Goal: Task Accomplishment & Management: Complete application form

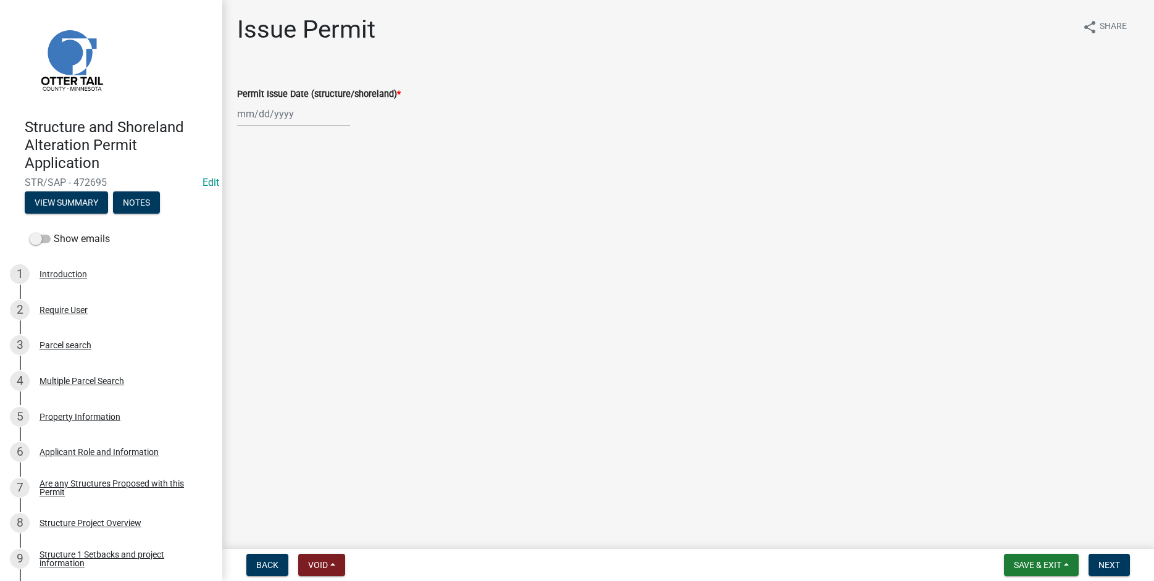
select select "9"
select select "2025"
click at [249, 113] on input "Permit Issue Date (structure/shoreland) *" at bounding box center [293, 113] width 113 height 25
click at [250, 200] on div "8" at bounding box center [249, 199] width 20 height 20
type input "[DATE]"
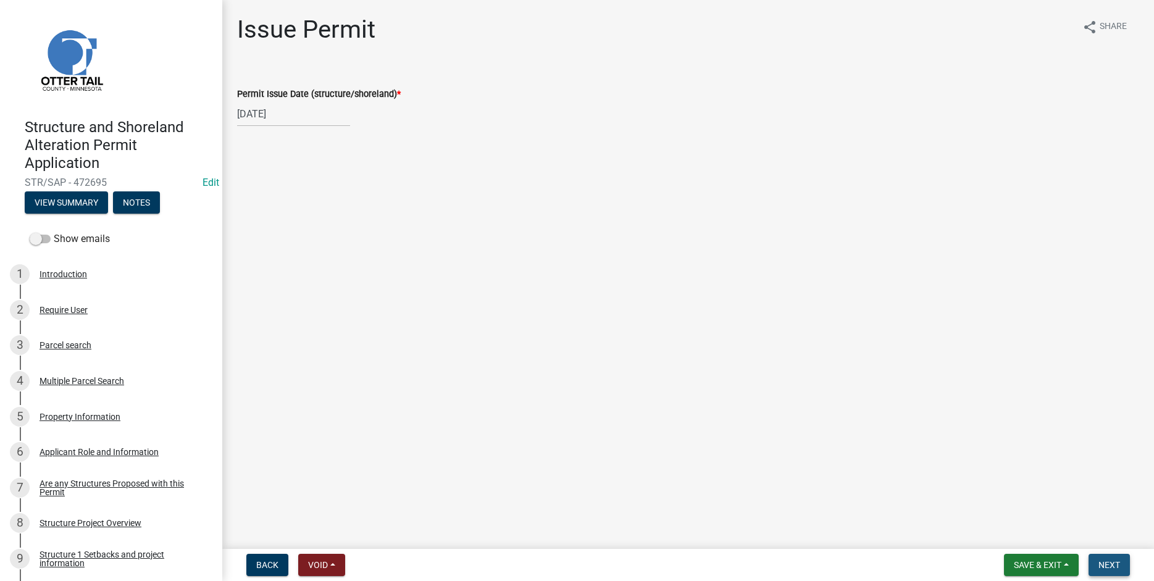
click at [1107, 568] on span "Next" at bounding box center [1109, 565] width 22 height 10
click at [1116, 560] on span "Next" at bounding box center [1109, 565] width 22 height 10
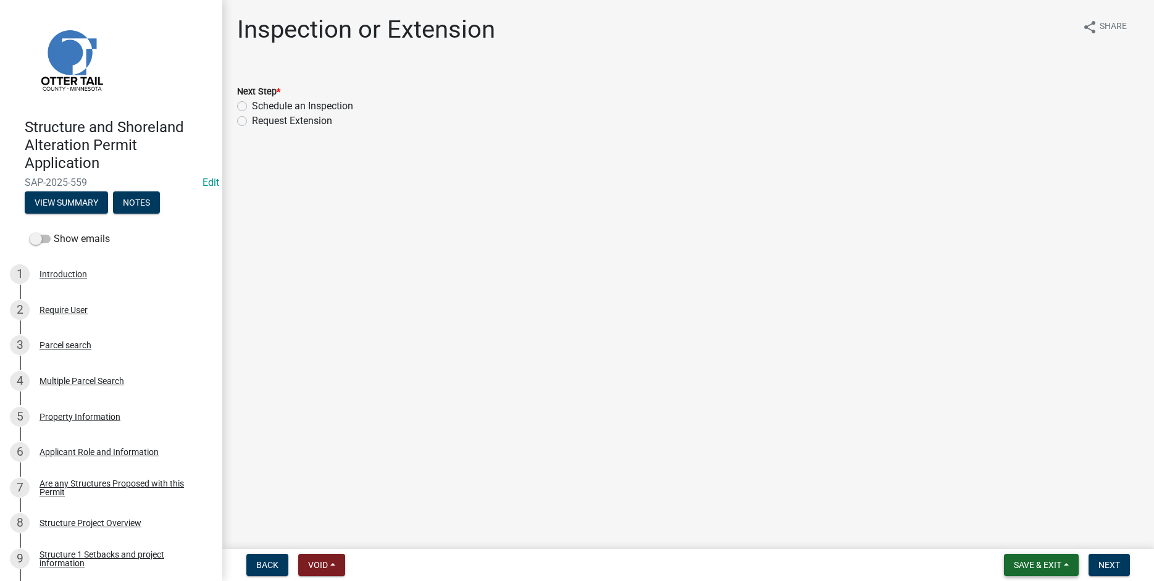
click at [1042, 565] on span "Save & Exit" at bounding box center [1038, 565] width 48 height 10
click at [1022, 535] on button "Save & Exit" at bounding box center [1029, 533] width 99 height 30
